Goal: Information Seeking & Learning: Learn about a topic

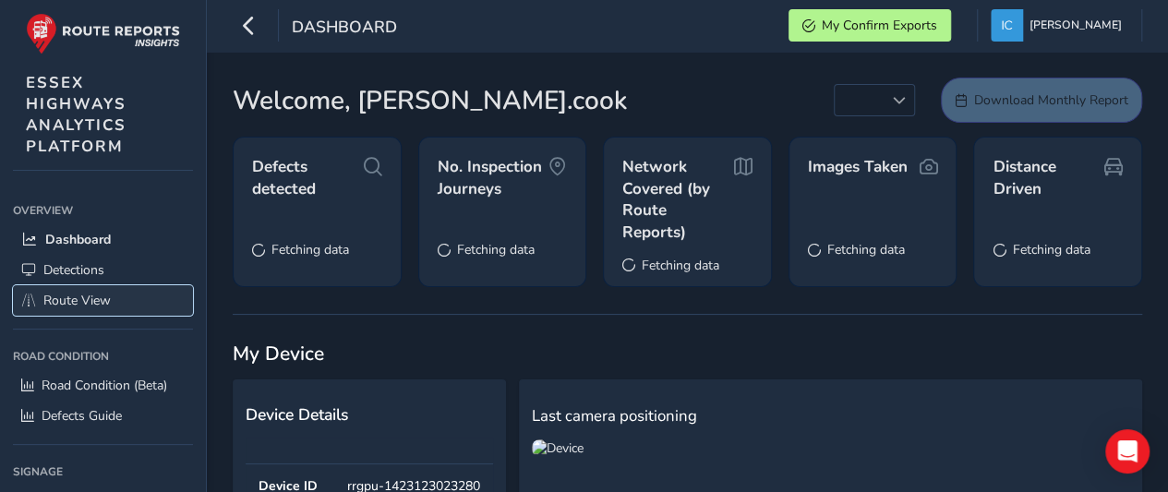
click at [94, 298] on span "Route View" at bounding box center [76, 301] width 67 height 18
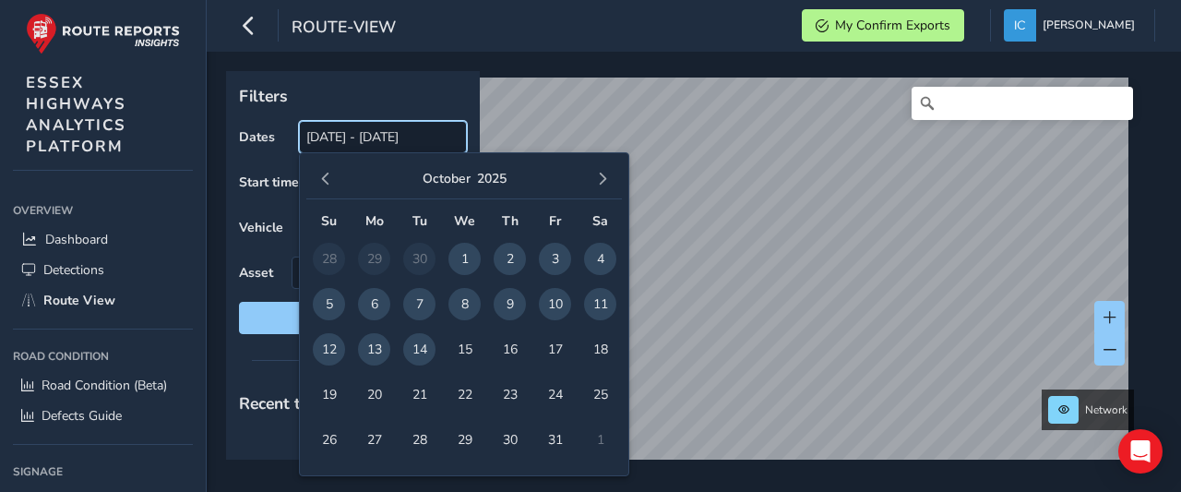
click at [354, 141] on input "[DATE] - [DATE]" at bounding box center [383, 137] width 168 height 32
click at [371, 350] on span "13" at bounding box center [374, 349] width 32 height 32
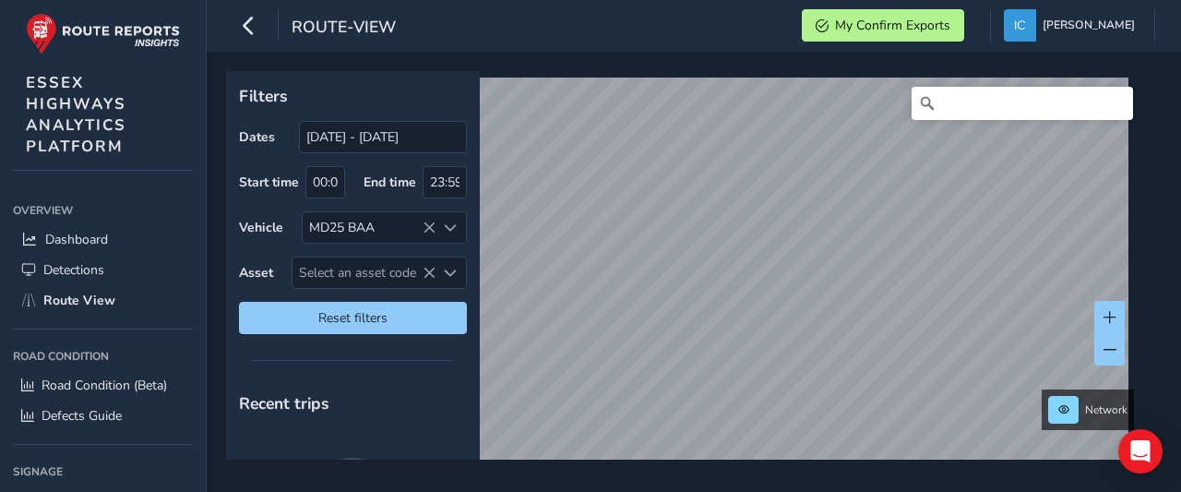
type input "[DATE] - [DATE]"
click at [330, 270] on span "Select an asset code" at bounding box center [364, 273] width 143 height 30
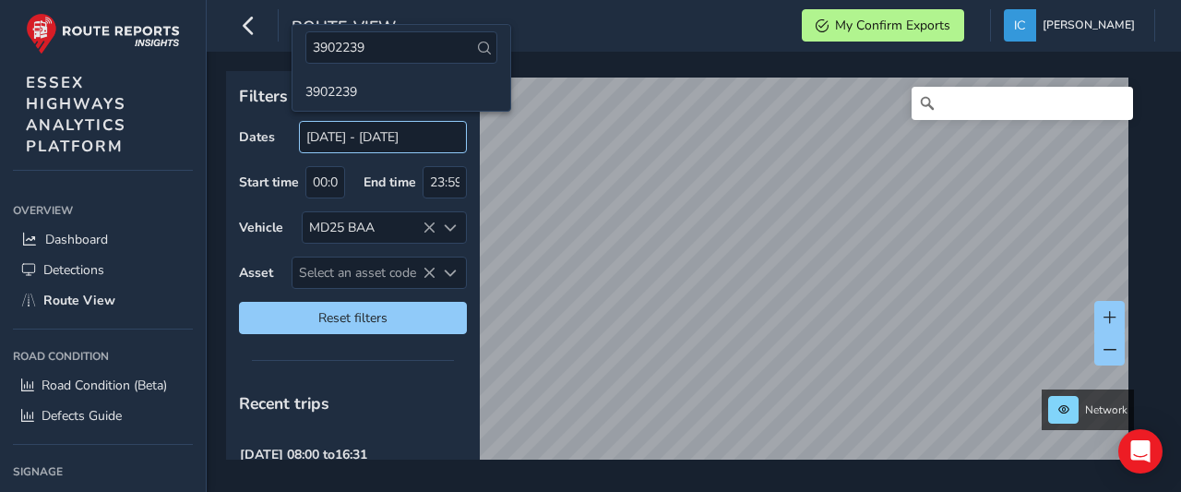
type input "3902239"
click at [323, 92] on li "3902239" at bounding box center [402, 91] width 218 height 28
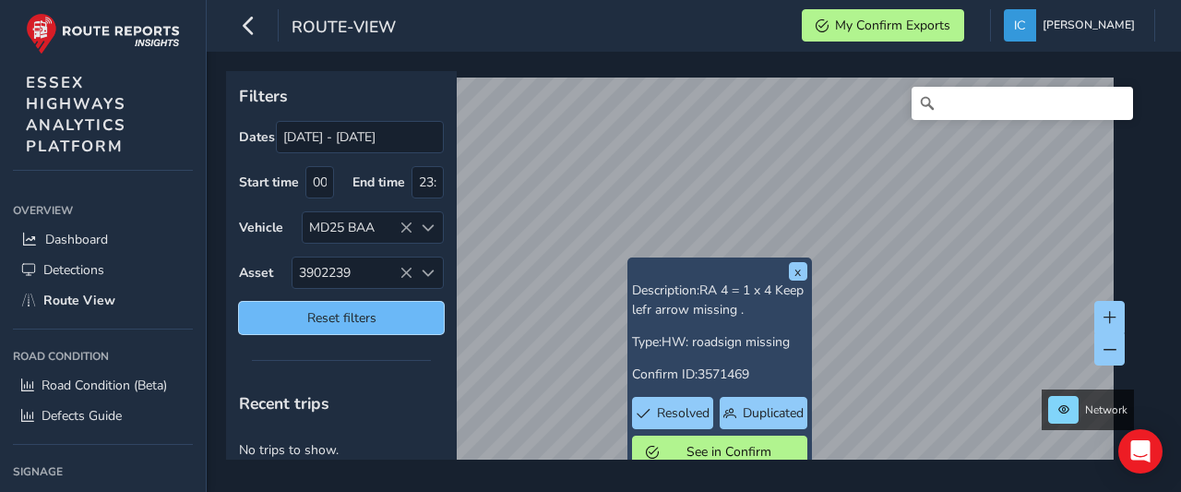
click at [330, 311] on span "Reset filters" at bounding box center [341, 318] width 177 height 18
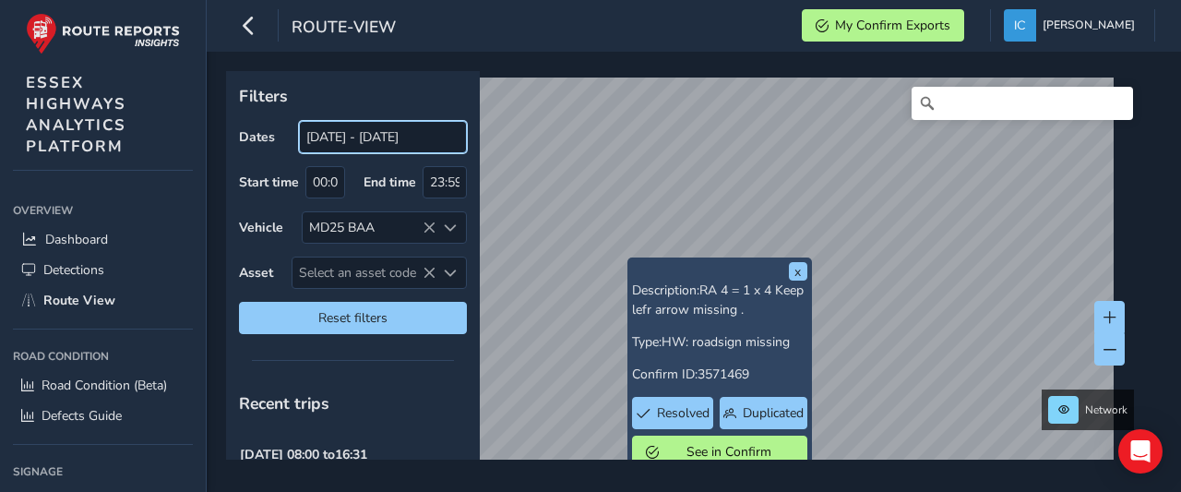
click at [365, 138] on input "[DATE] - [DATE]" at bounding box center [383, 137] width 168 height 32
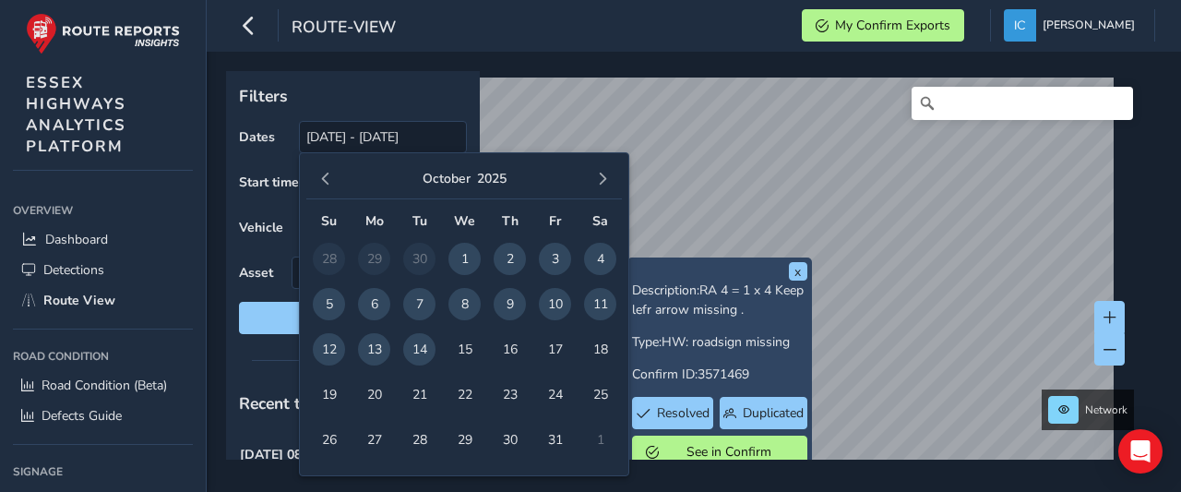
click at [375, 344] on span "13" at bounding box center [374, 349] width 32 height 32
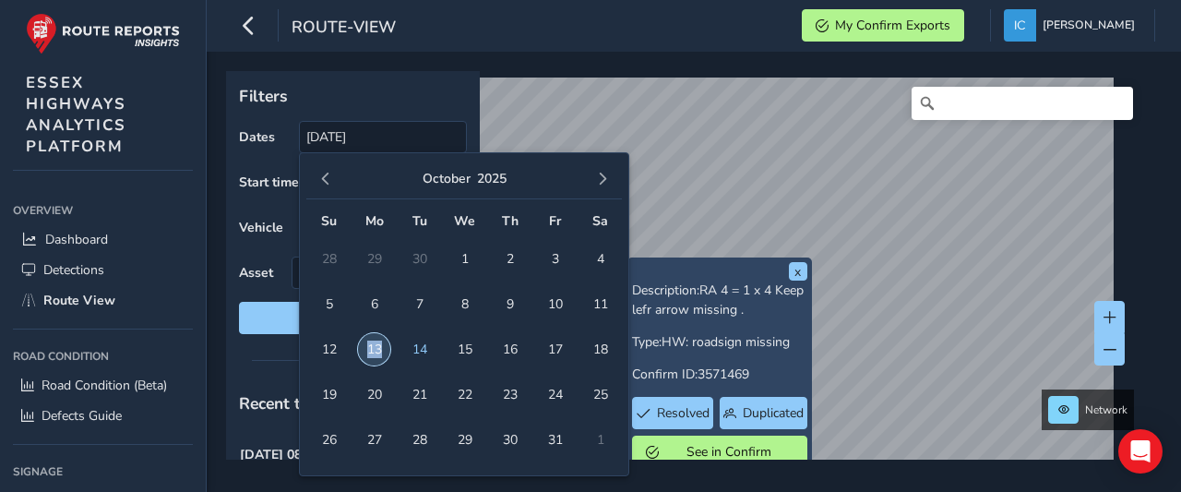
click at [375, 344] on span "13" at bounding box center [374, 349] width 32 height 32
type input "[DATE] - [DATE]"
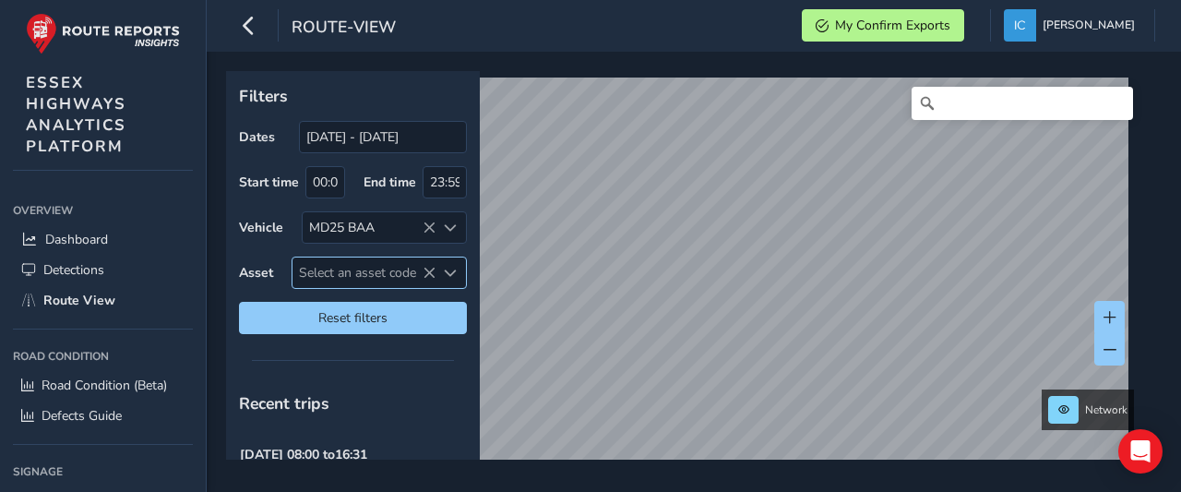
click at [350, 276] on span "Select an asset code" at bounding box center [364, 273] width 143 height 30
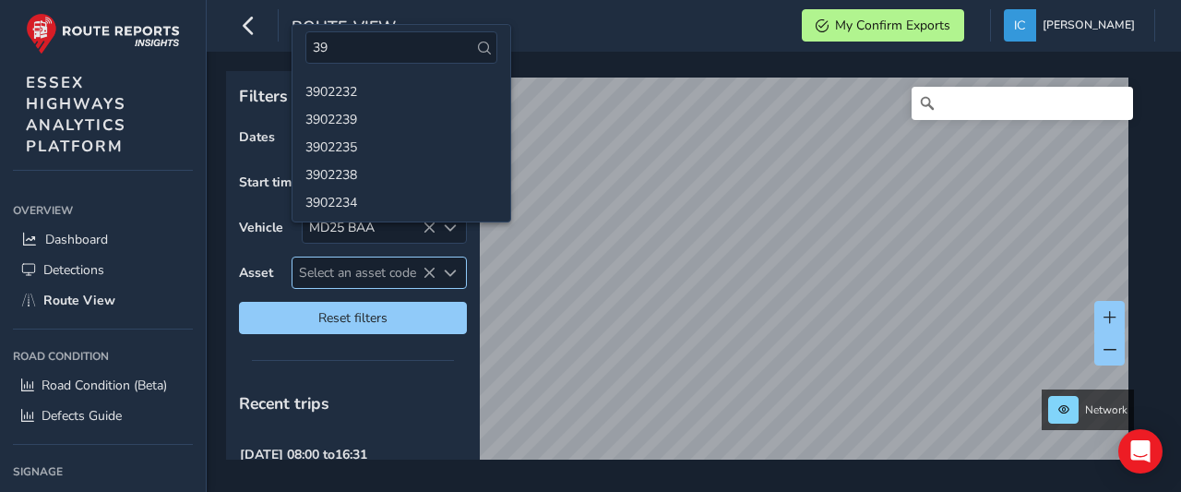
type input "3"
click at [336, 272] on span "Select an asset code" at bounding box center [364, 273] width 143 height 30
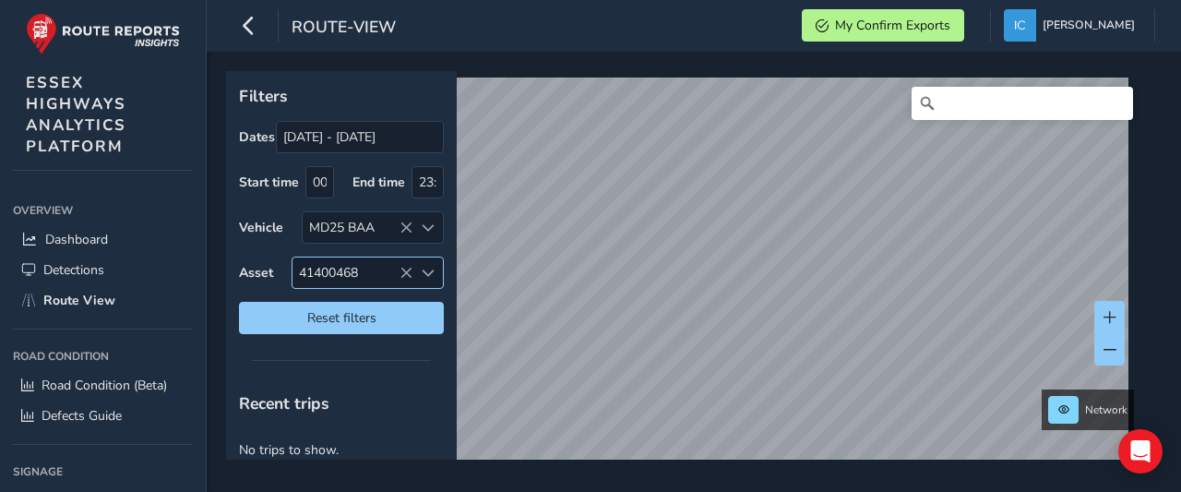
click at [369, 273] on span "41400468" at bounding box center [353, 273] width 120 height 30
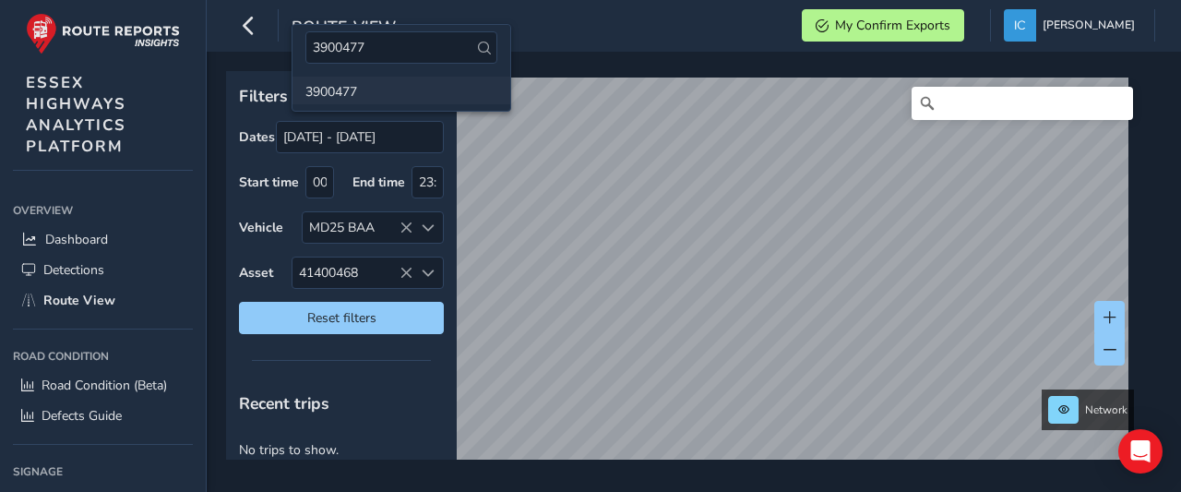
type input "3900477"
click at [325, 82] on li "3900477" at bounding box center [402, 91] width 218 height 28
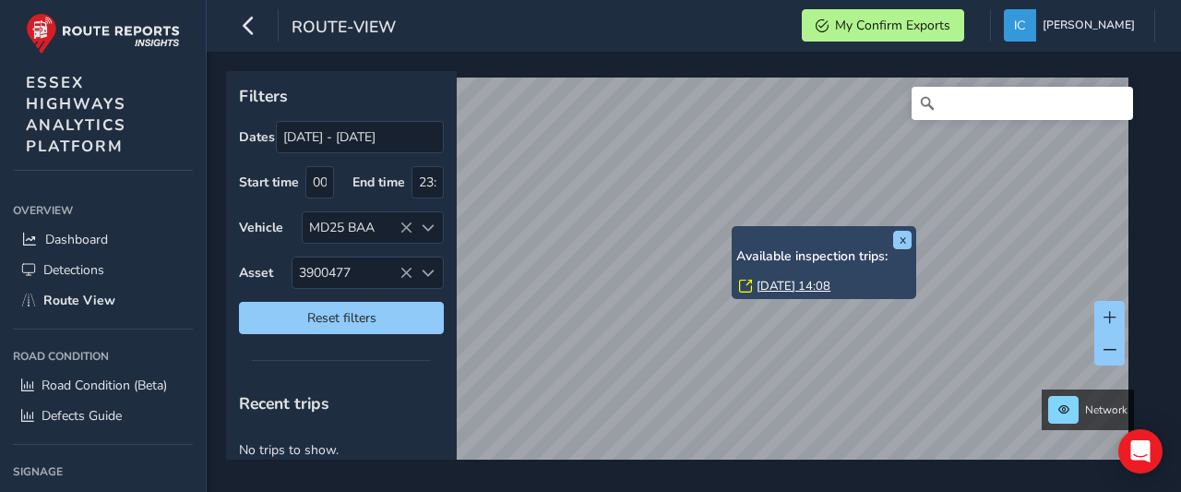
click at [779, 284] on link "[DATE] 14:08" at bounding box center [794, 286] width 74 height 17
